Goal: Task Accomplishment & Management: Use online tool/utility

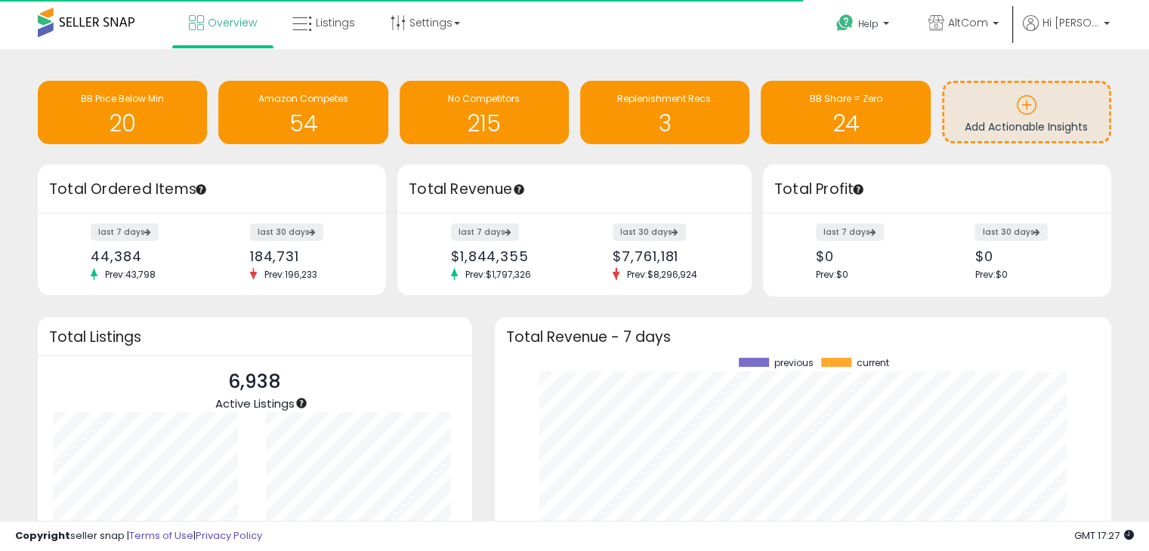
scroll to position [209, 586]
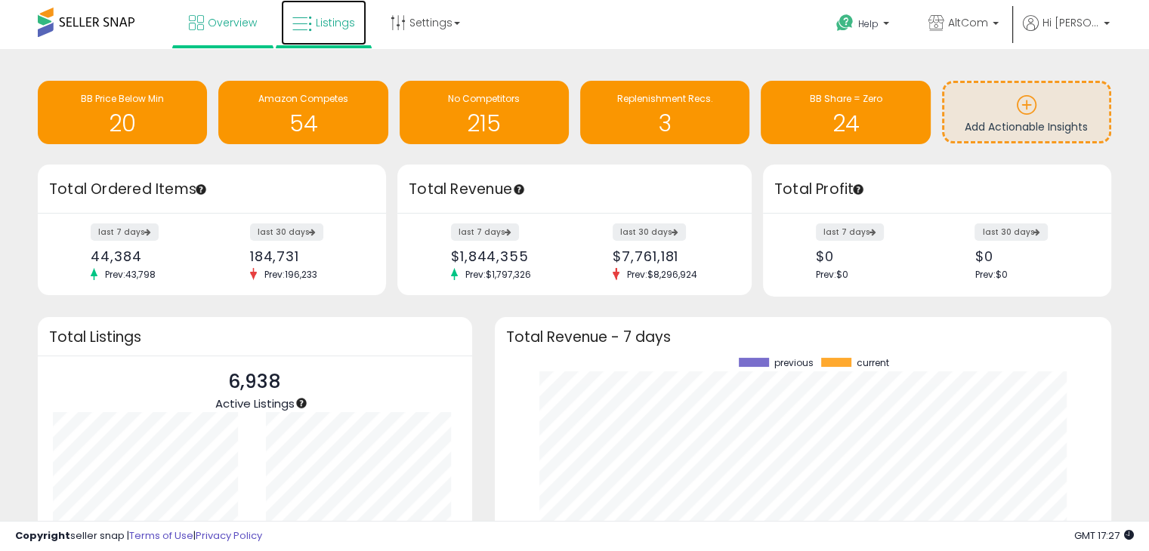
click at [322, 32] on link "Listings" at bounding box center [323, 22] width 85 height 45
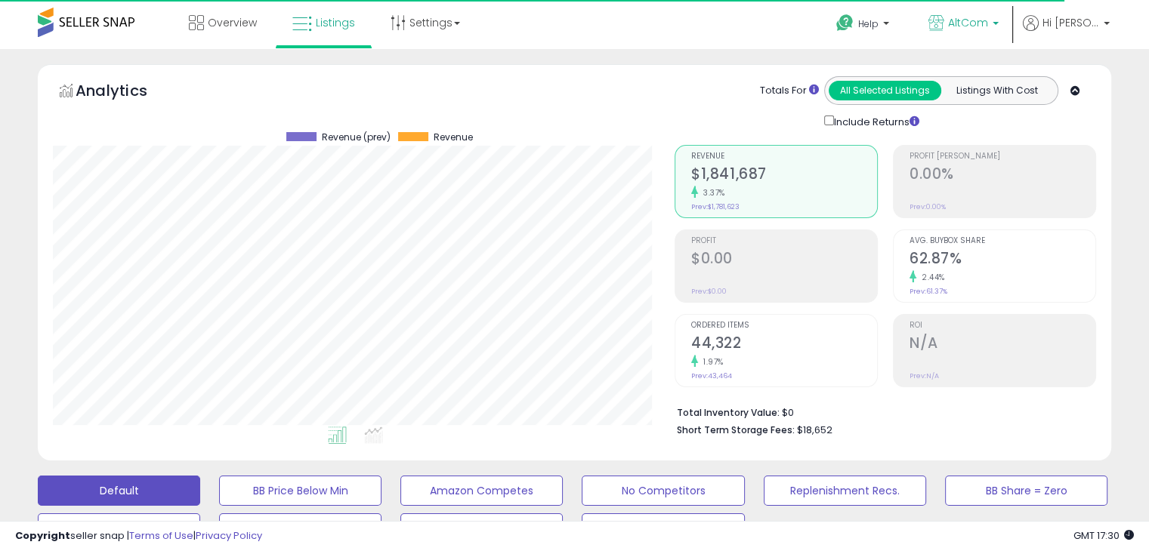
scroll to position [309, 621]
click at [998, 23] on p "AltCom" at bounding box center [963, 24] width 70 height 19
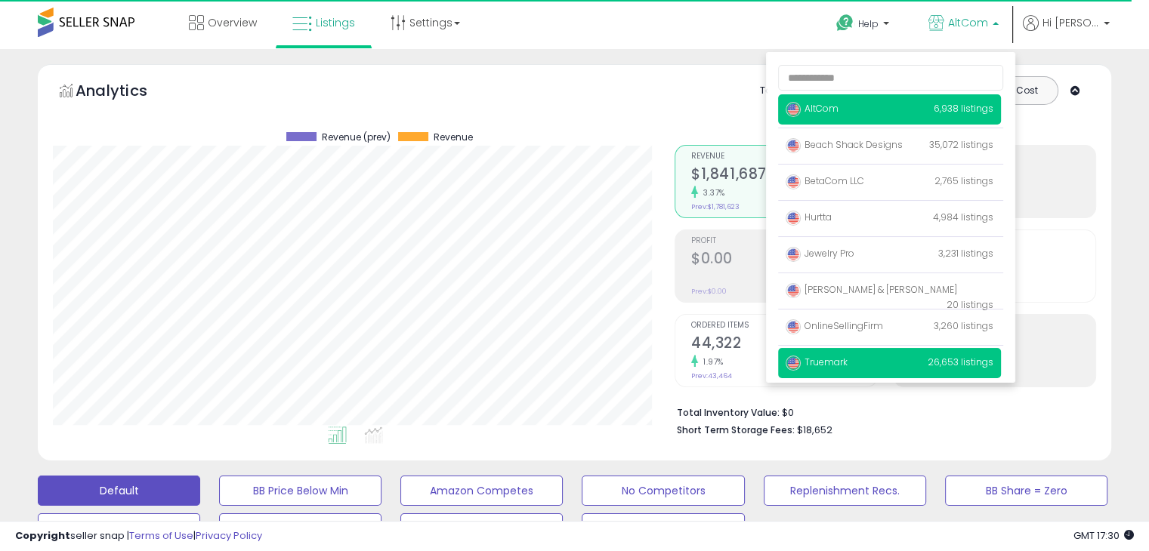
click at [879, 367] on p "Truemark 26,653 listings" at bounding box center [889, 363] width 223 height 30
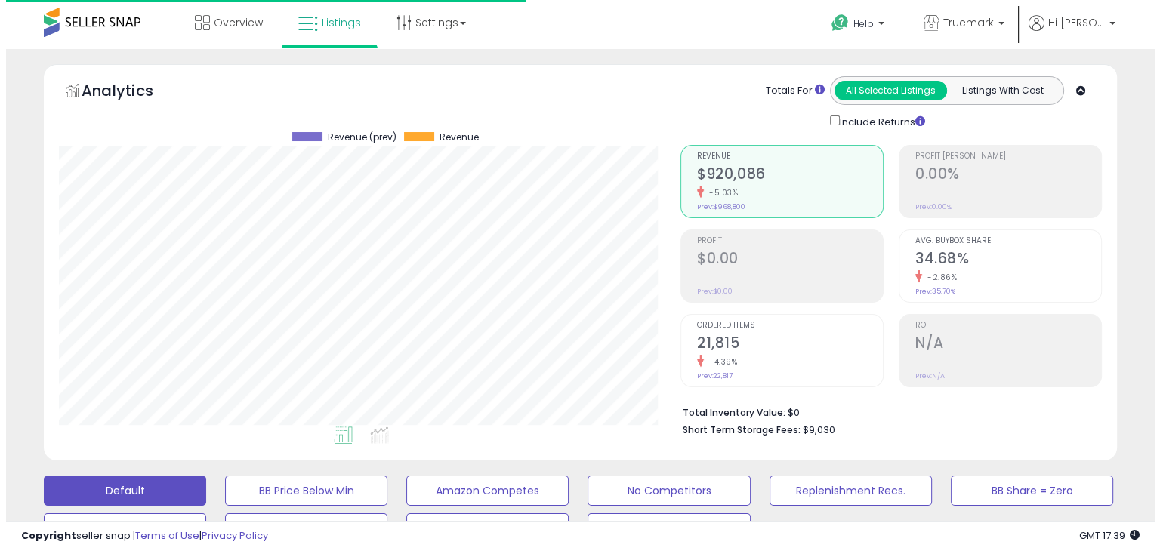
scroll to position [302, 0]
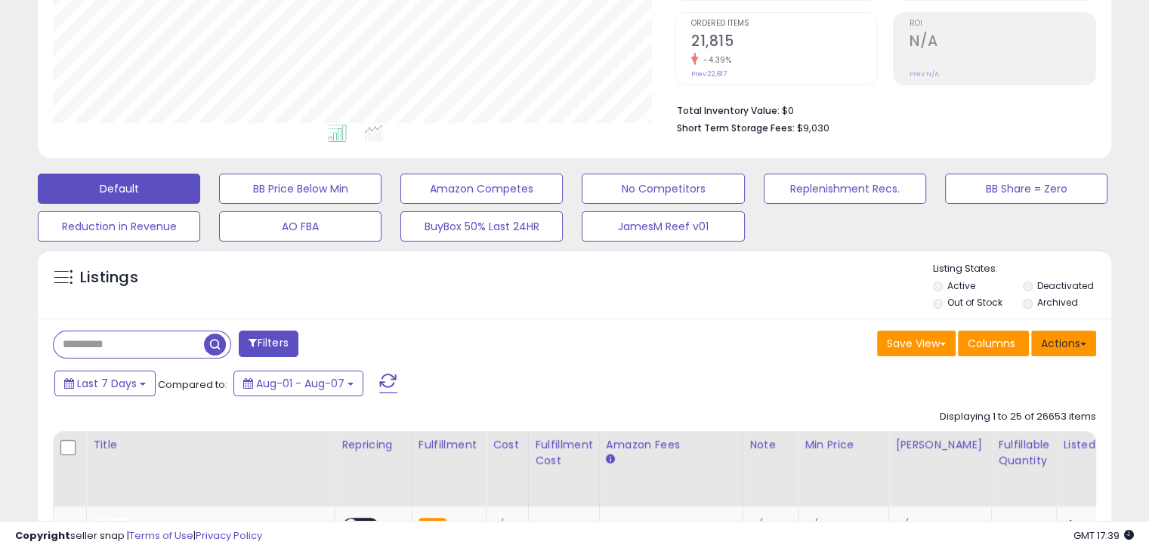
click at [1066, 342] on button "Actions" at bounding box center [1063, 344] width 65 height 26
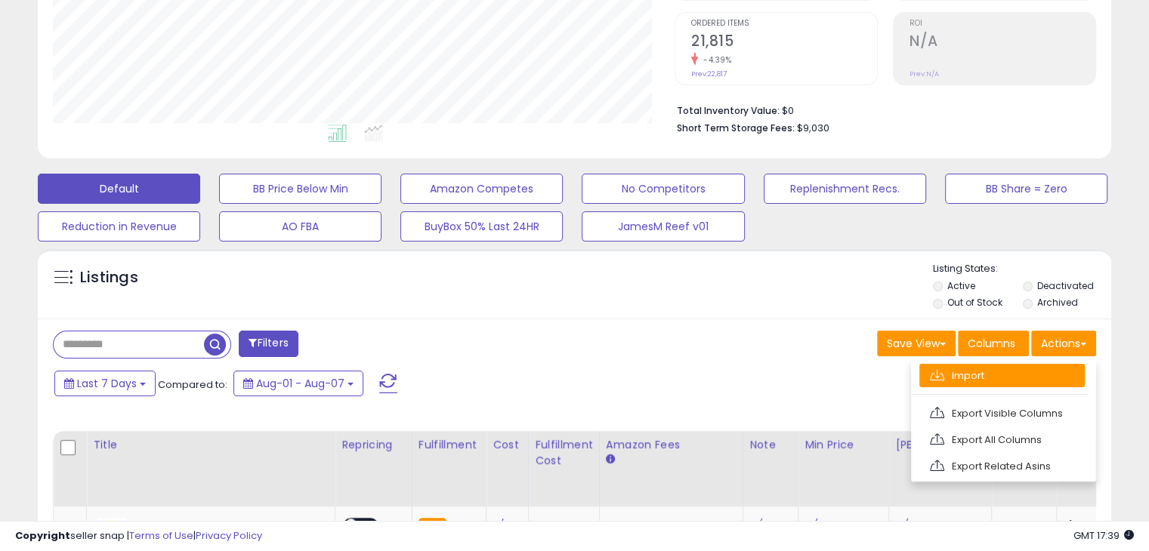
click at [1004, 377] on link "Import" at bounding box center [1001, 375] width 165 height 23
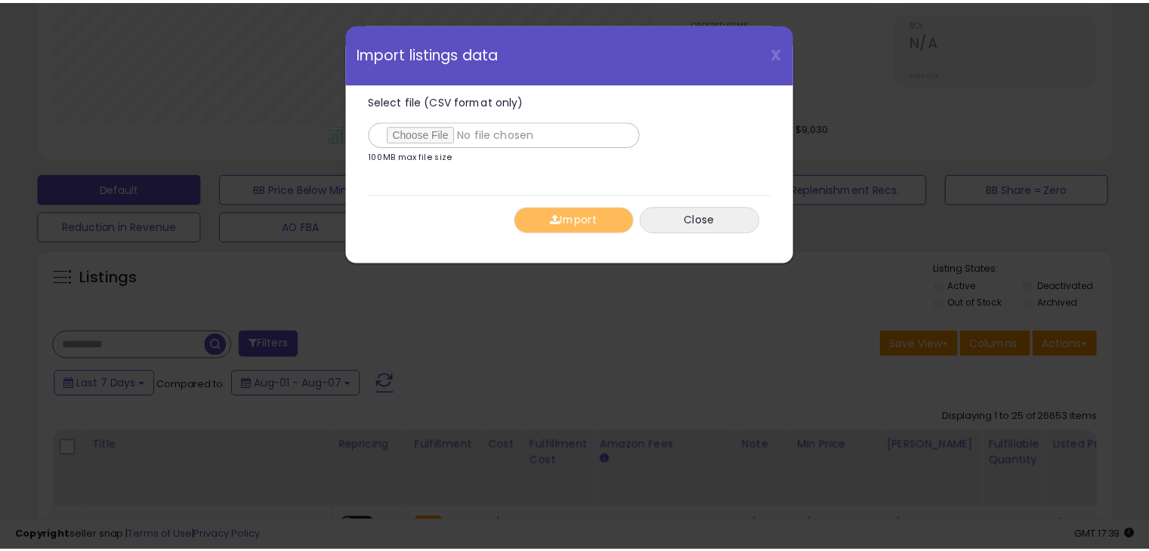
scroll to position [309, 628]
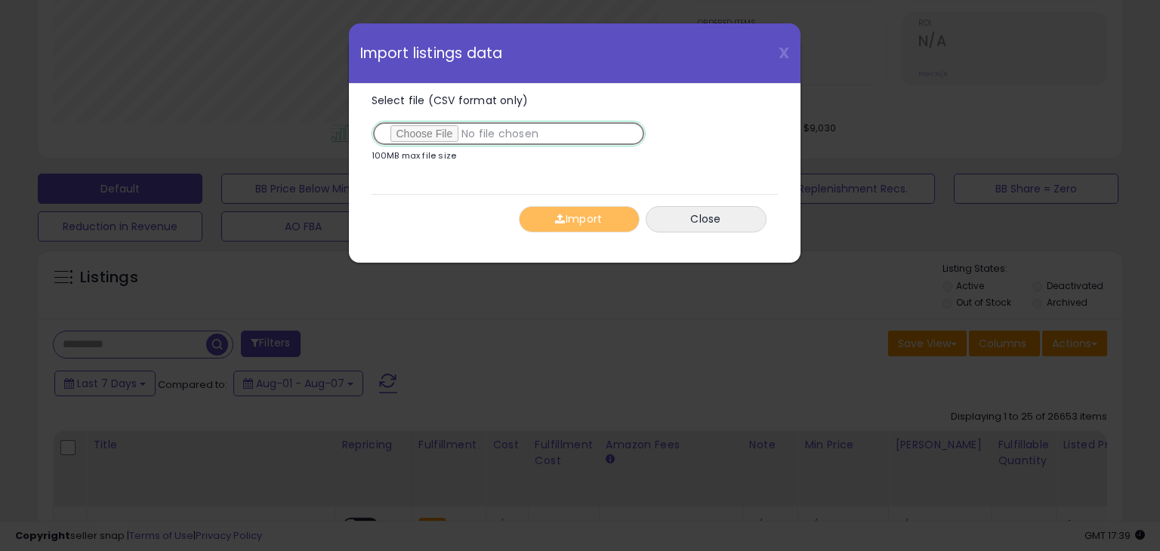
click at [438, 134] on input "Select file (CSV format only)" at bounding box center [509, 134] width 274 height 26
type input "**********"
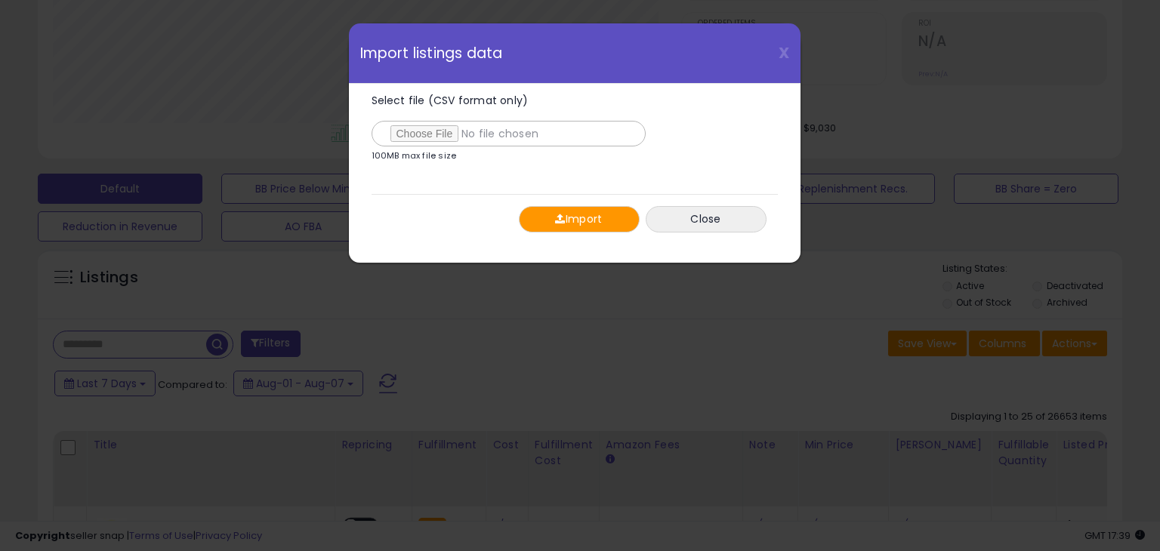
click at [583, 220] on button "Import" at bounding box center [579, 219] width 121 height 26
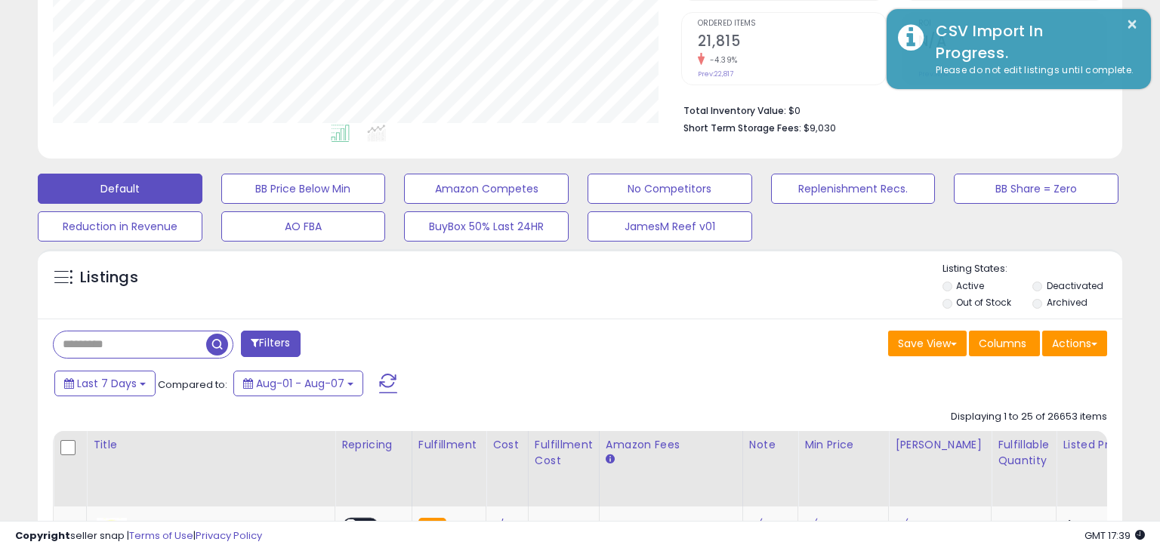
scroll to position [754867, 754555]
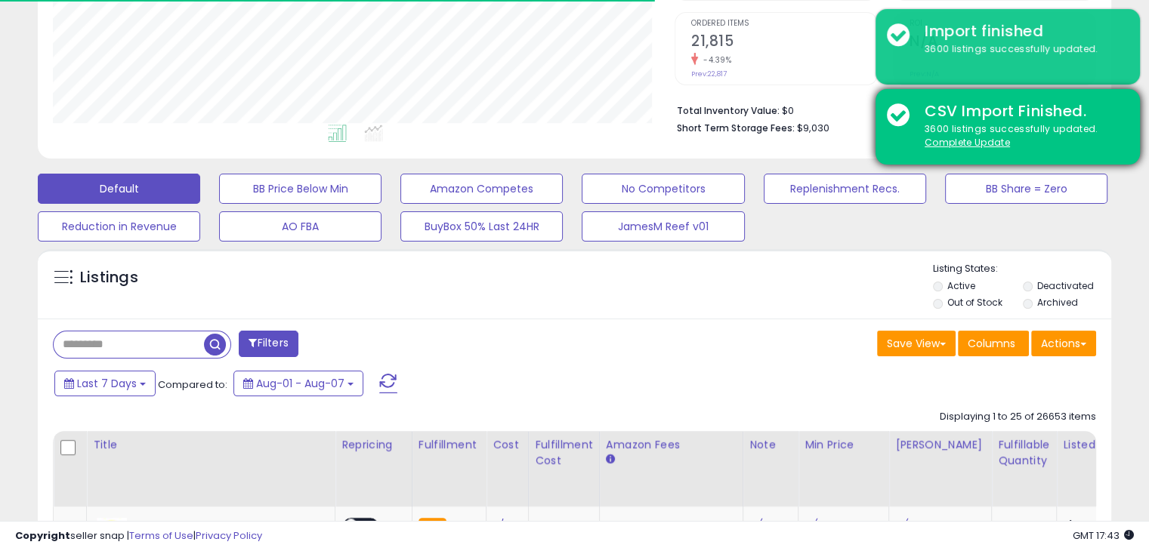
click at [966, 149] on u "Complete Update" at bounding box center [966, 142] width 85 height 13
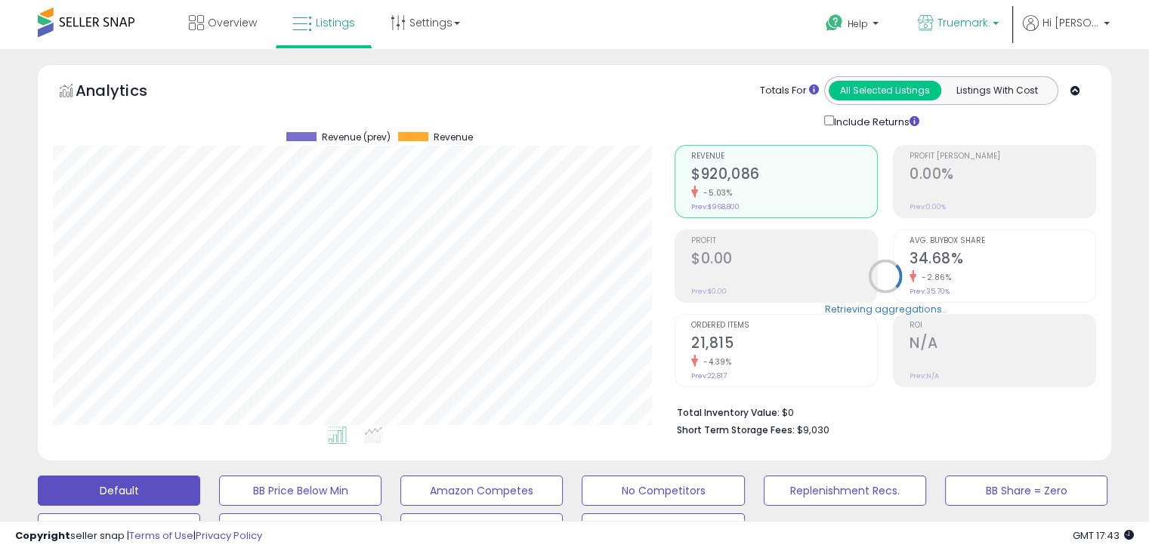
scroll to position [309, 621]
click at [998, 23] on b at bounding box center [995, 27] width 6 height 11
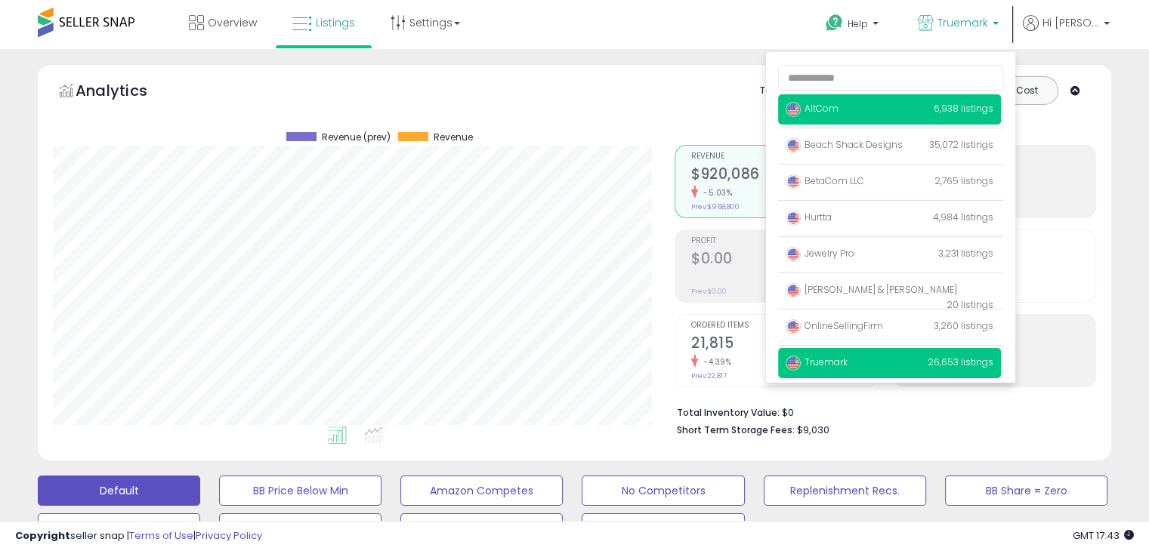
click at [867, 117] on p "AltCom 6,938 listings" at bounding box center [889, 109] width 223 height 30
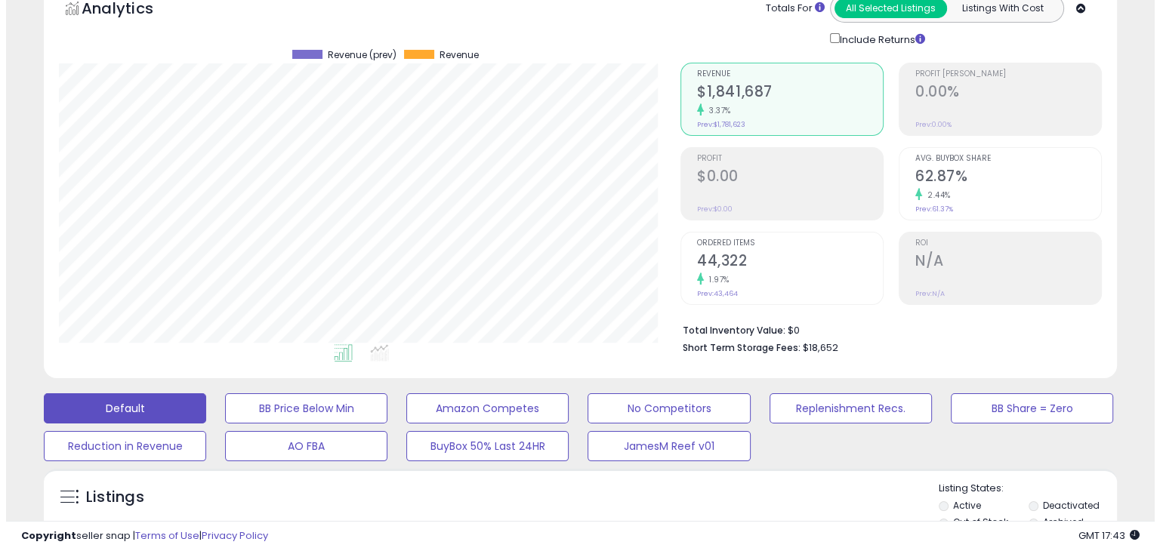
scroll to position [227, 0]
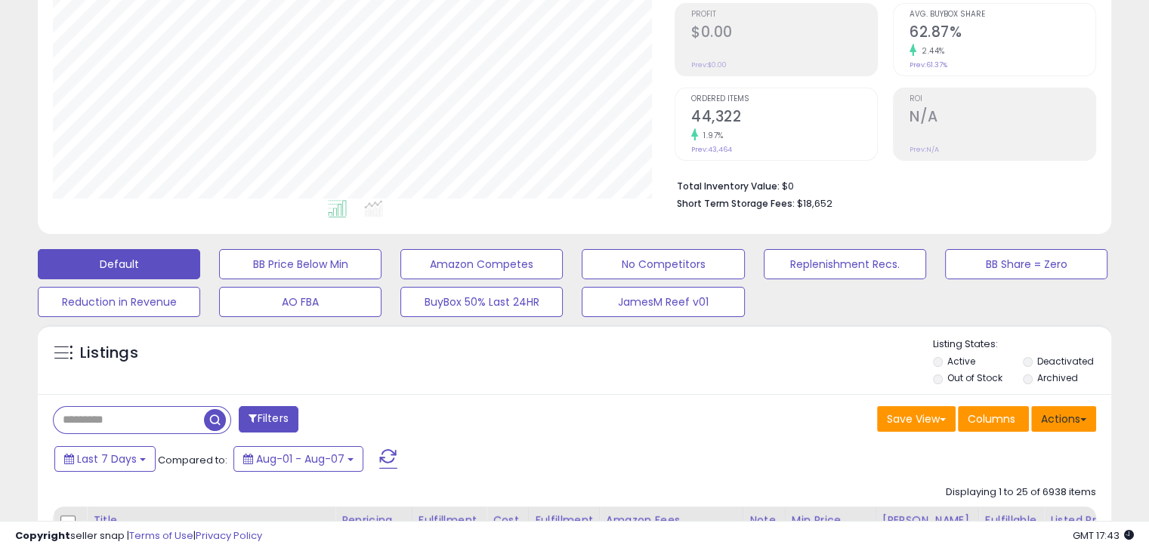
click at [1053, 417] on button "Actions" at bounding box center [1063, 419] width 65 height 26
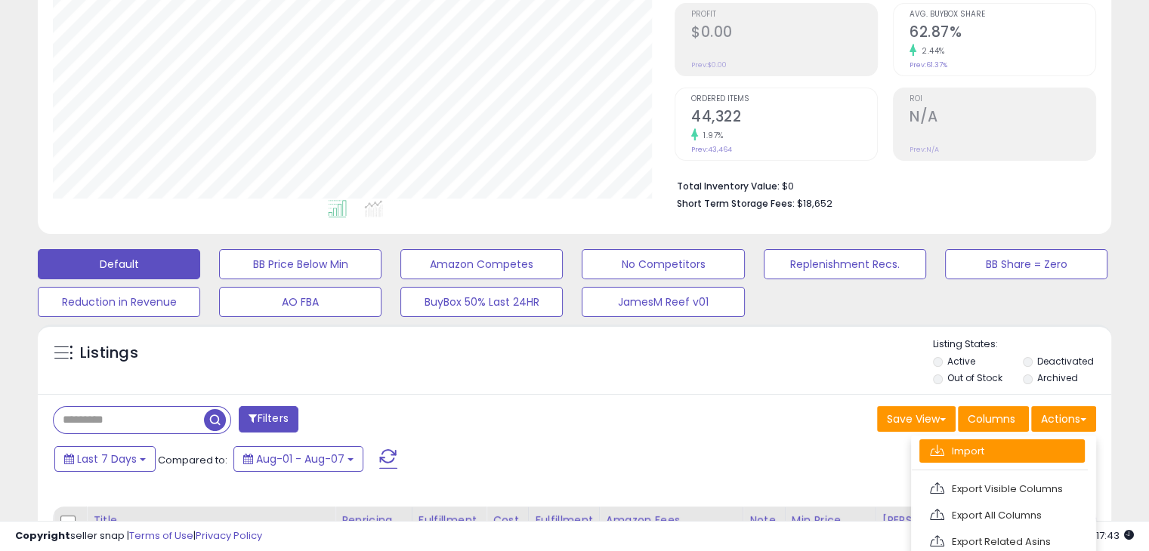
click at [1024, 447] on link "Import" at bounding box center [1001, 451] width 165 height 23
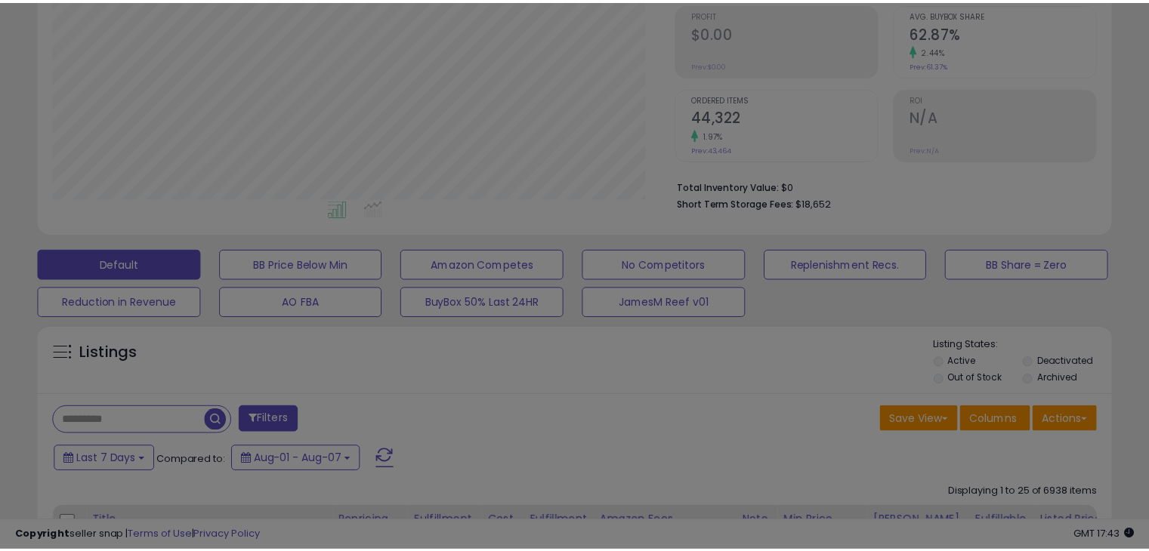
scroll to position [309, 628]
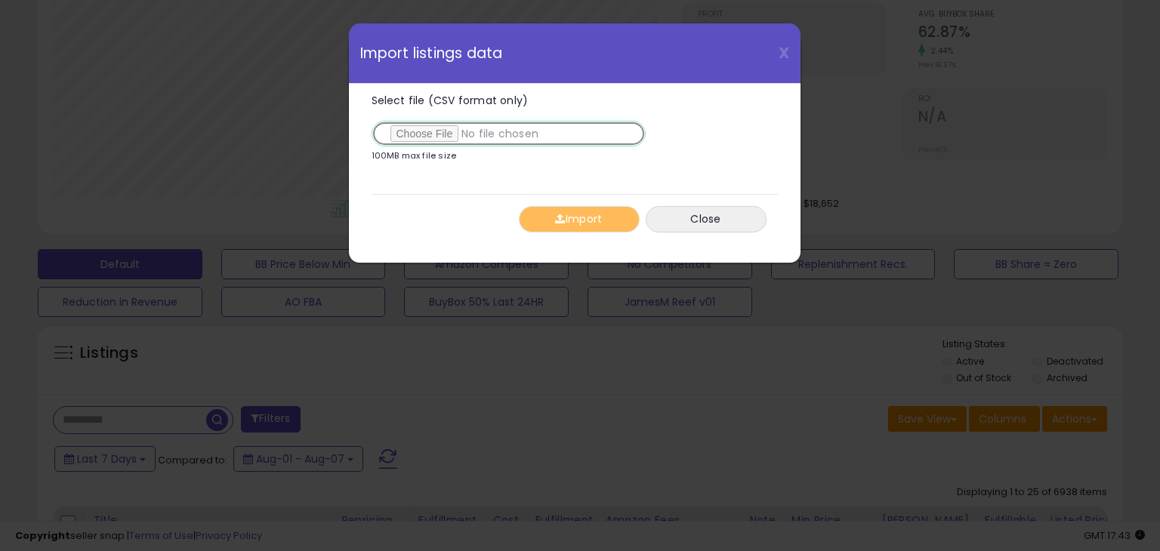
click at [433, 133] on input "Select file (CSV format only)" at bounding box center [509, 134] width 274 height 26
type input "**********"
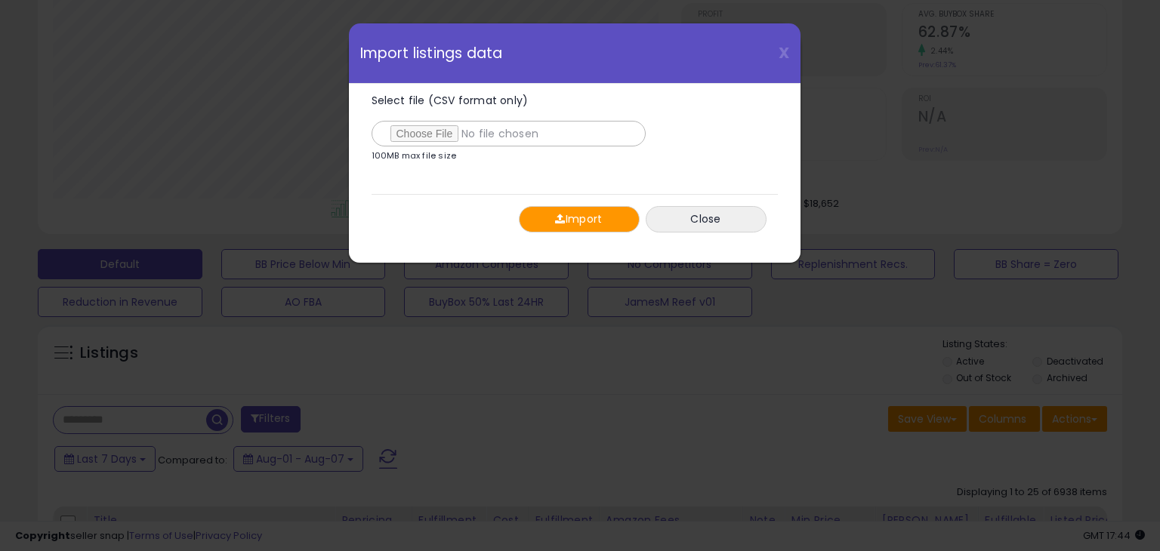
click at [582, 222] on button "Import" at bounding box center [579, 219] width 121 height 26
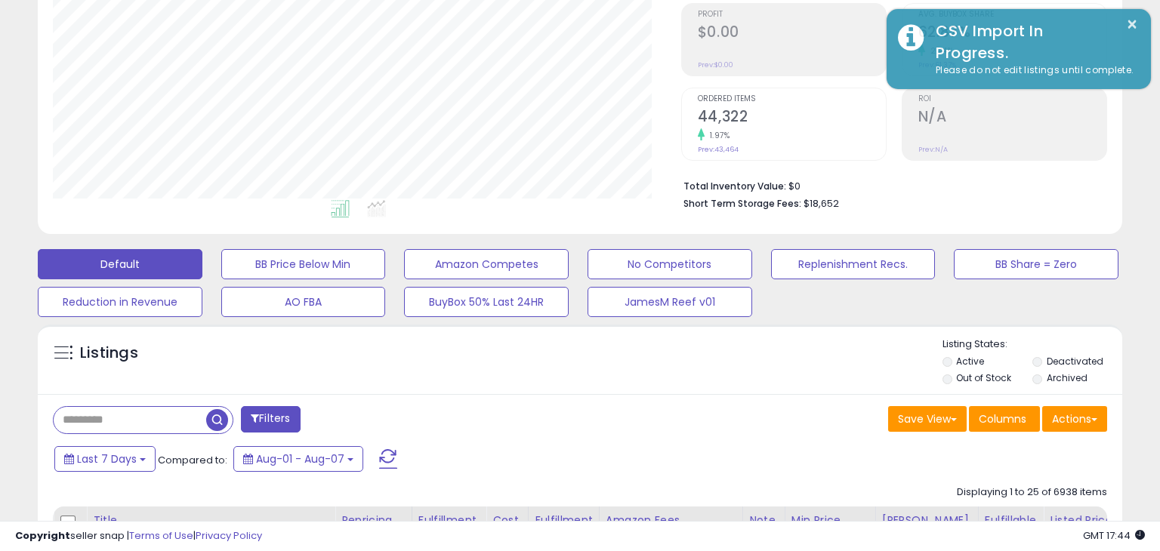
scroll to position [754867, 754555]
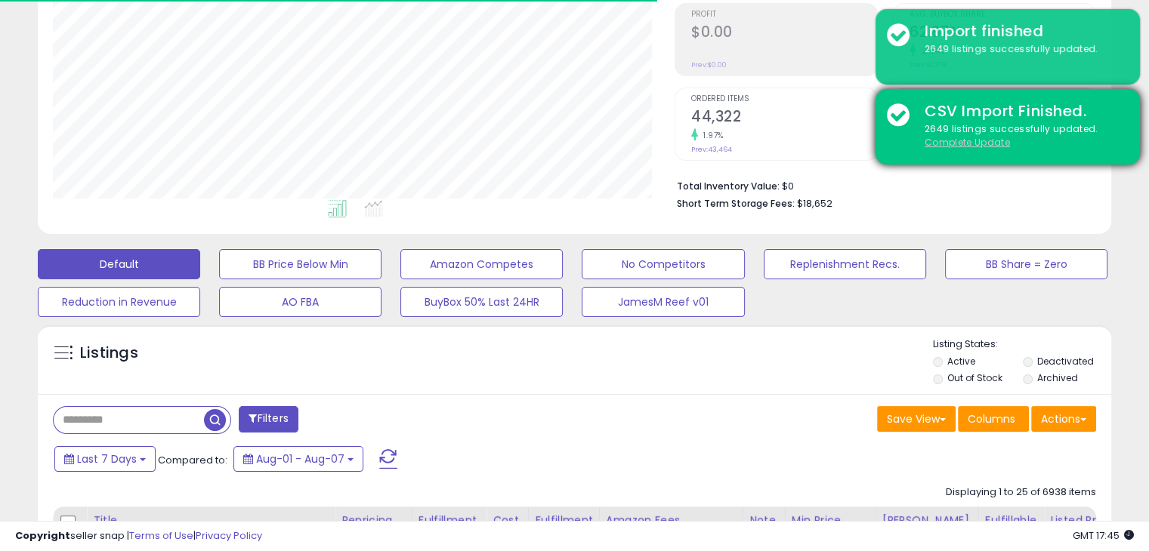
click at [952, 139] on u "Complete Update" at bounding box center [966, 142] width 85 height 13
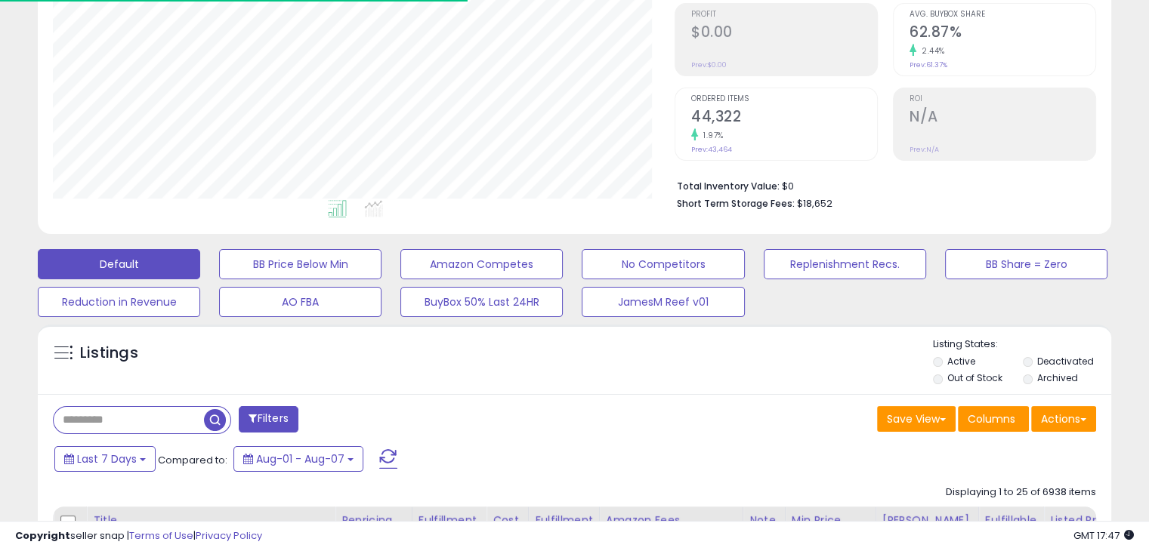
scroll to position [0, 0]
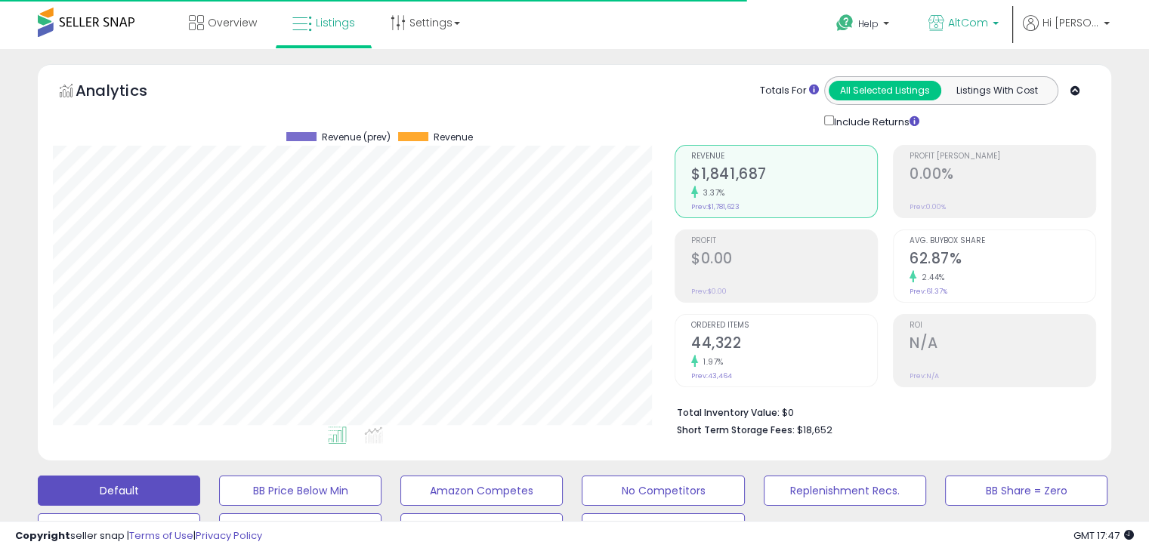
click at [998, 23] on p "AltCom" at bounding box center [963, 24] width 70 height 19
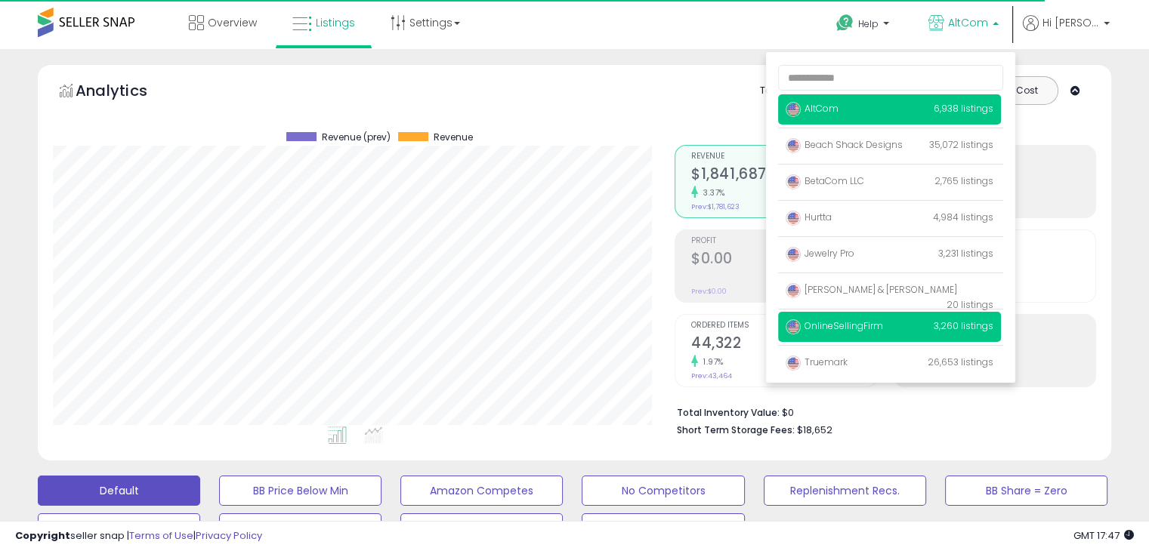
click at [880, 330] on span "OnlineSellingFirm" at bounding box center [833, 325] width 97 height 13
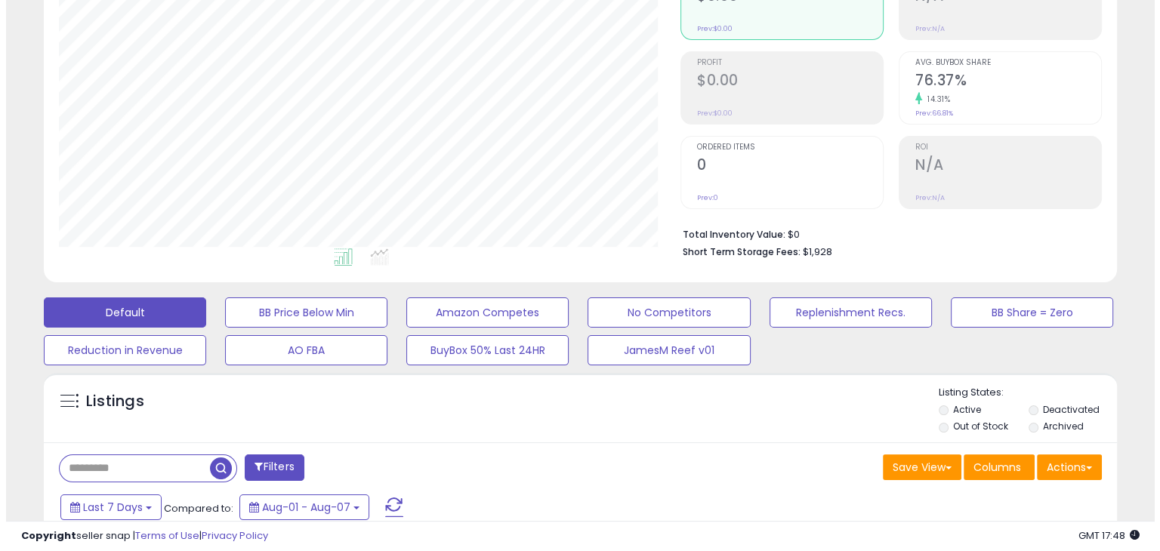
scroll to position [227, 0]
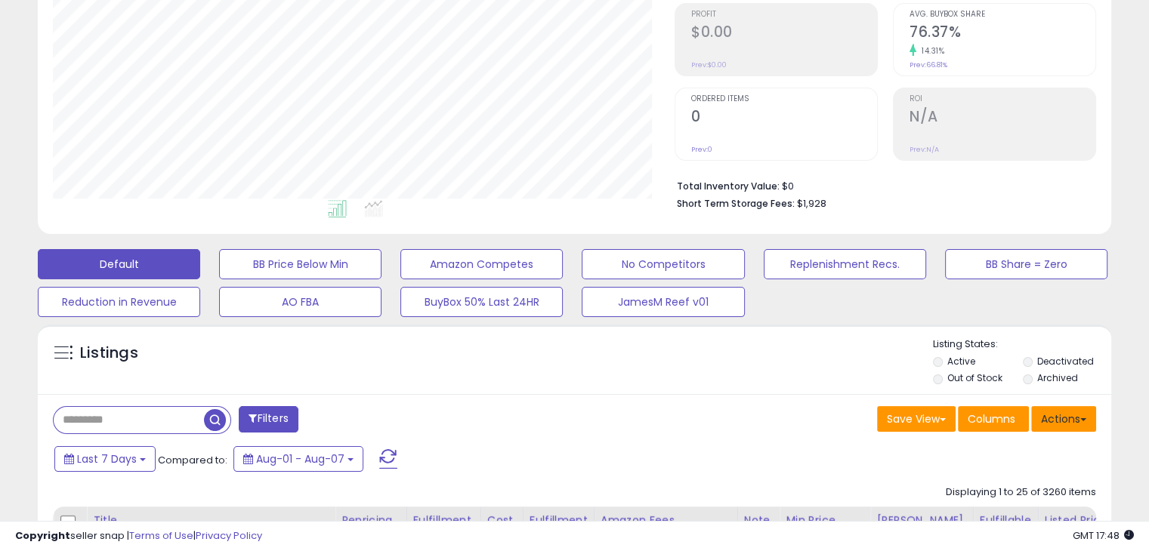
click at [1058, 409] on button "Actions" at bounding box center [1063, 419] width 65 height 26
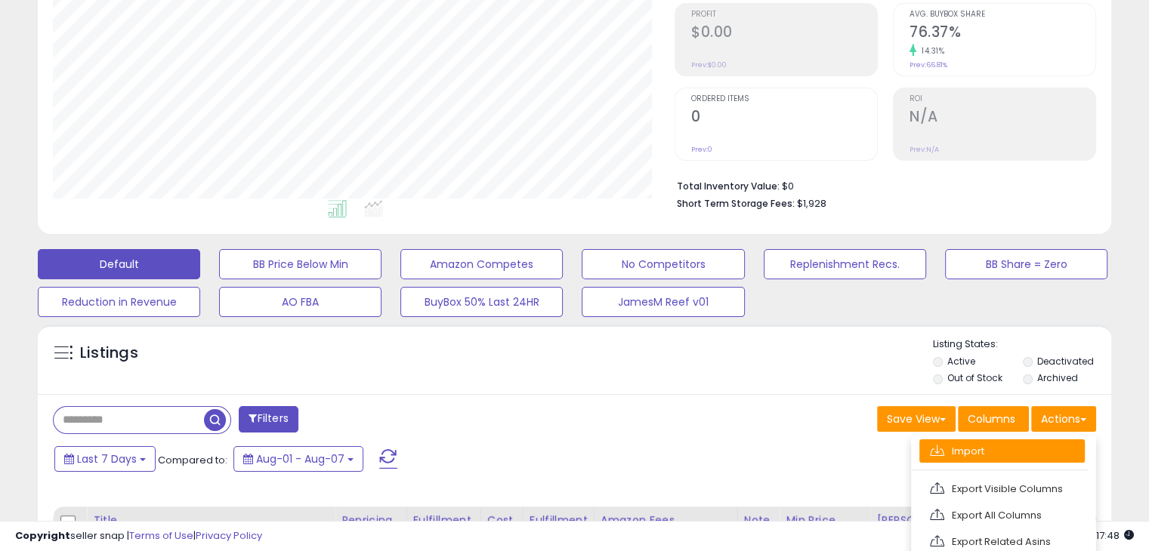
click at [986, 451] on link "Import" at bounding box center [1001, 451] width 165 height 23
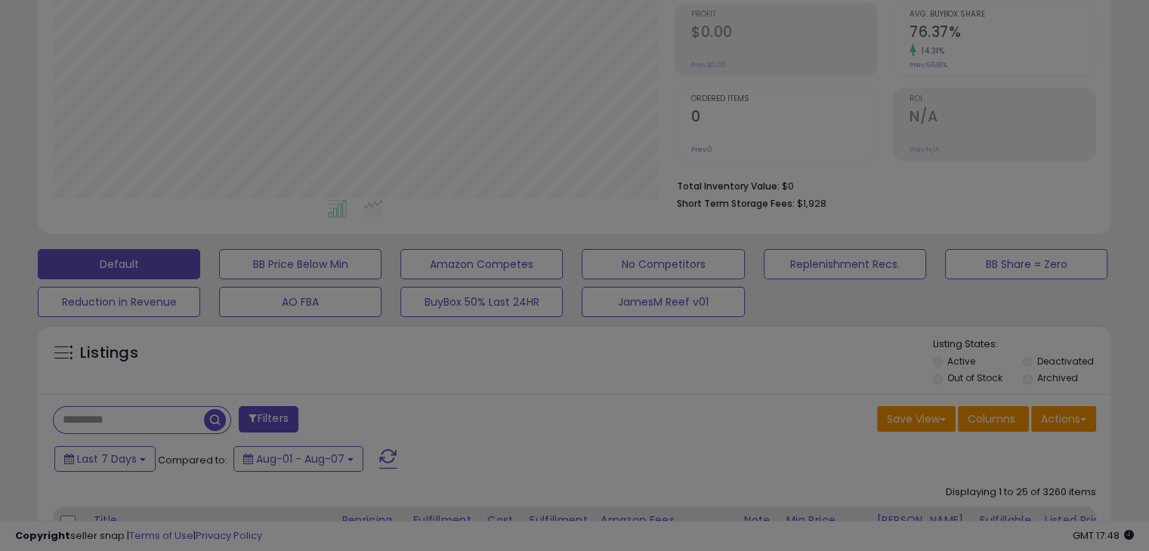
scroll to position [309, 628]
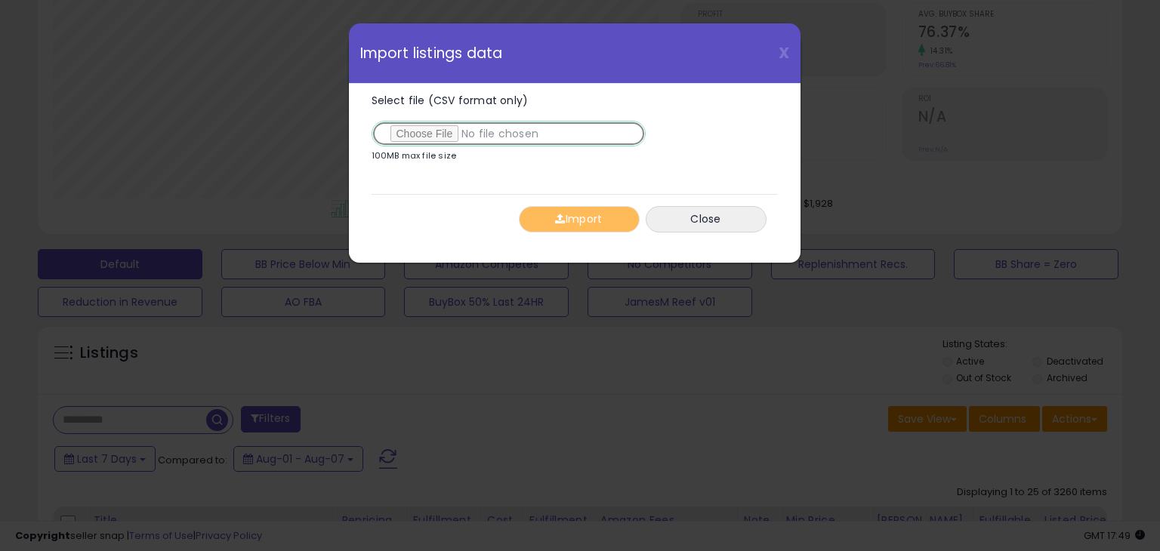
click at [427, 138] on input "Select file (CSV format only)" at bounding box center [509, 134] width 274 height 26
type input "**********"
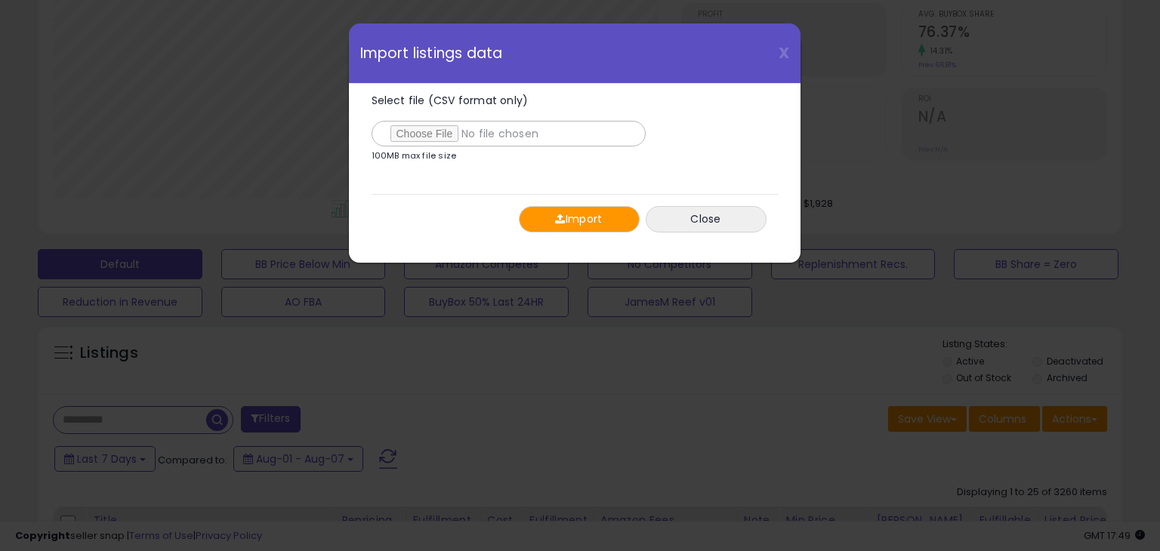
click at [588, 219] on button "Import" at bounding box center [579, 219] width 121 height 26
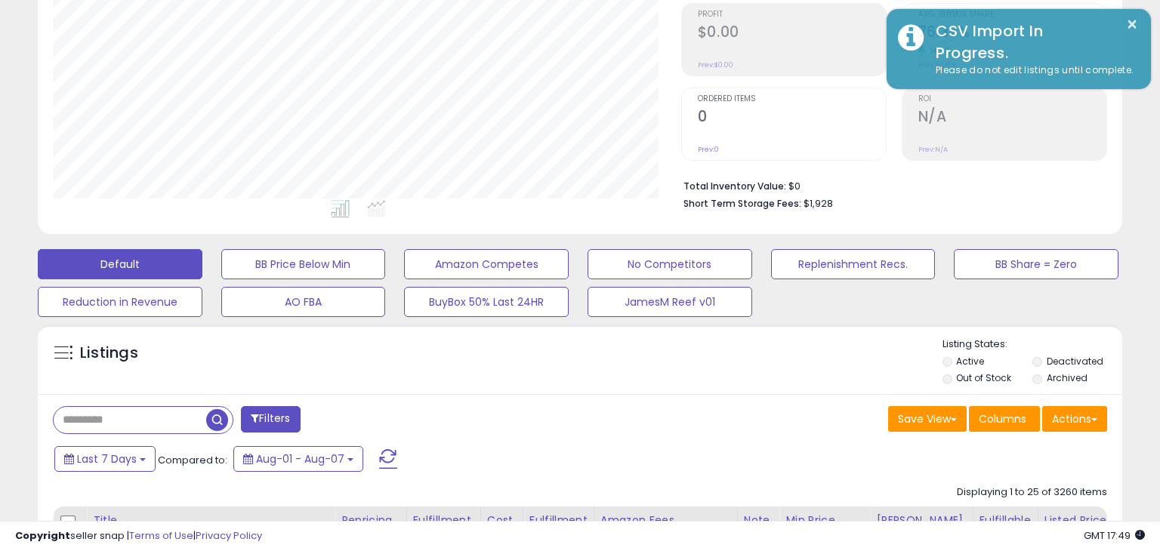
scroll to position [754867, 754555]
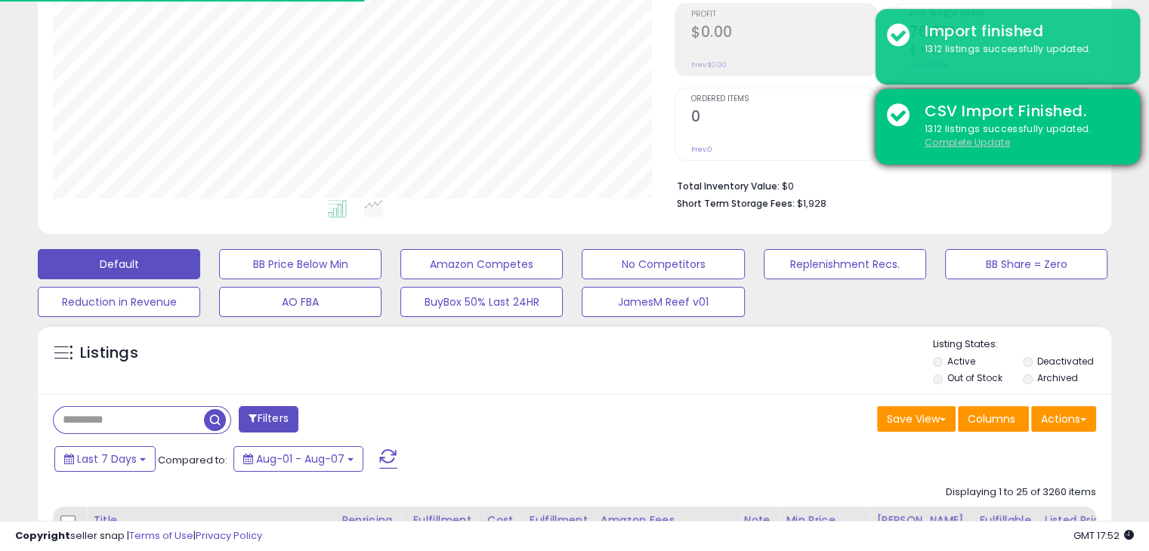
click at [958, 146] on u "Complete Update" at bounding box center [966, 142] width 85 height 13
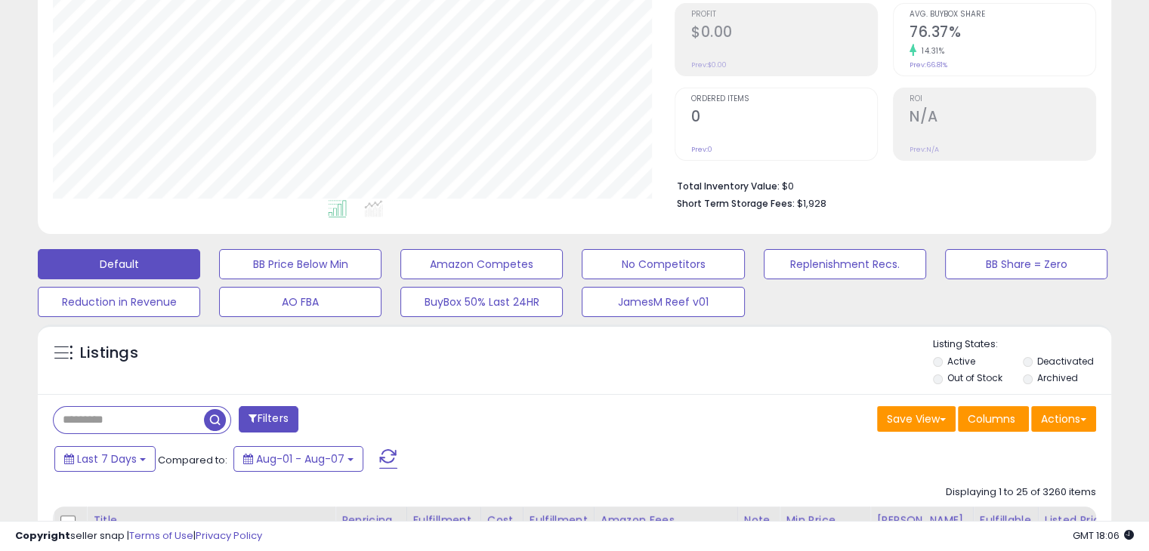
scroll to position [309, 621]
